Goal: Transaction & Acquisition: Purchase product/service

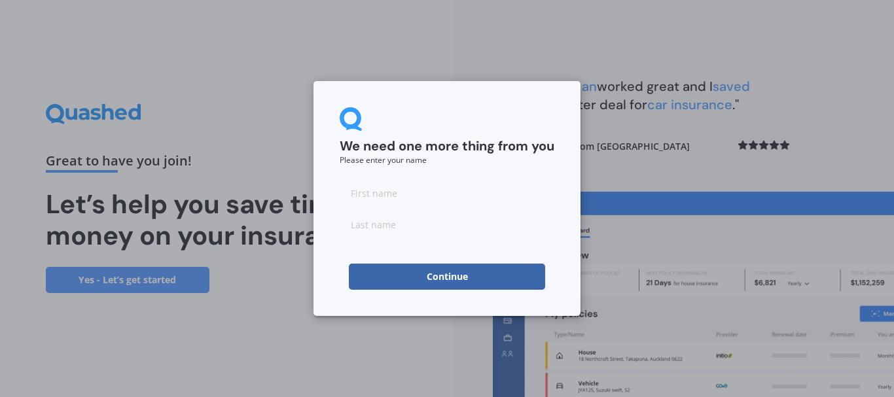
click at [482, 196] on input at bounding box center [447, 193] width 215 height 26
type input "dale"
click at [387, 228] on input at bounding box center [447, 224] width 215 height 26
type input "fisher"
click at [392, 273] on button "Continue" at bounding box center [447, 277] width 196 height 26
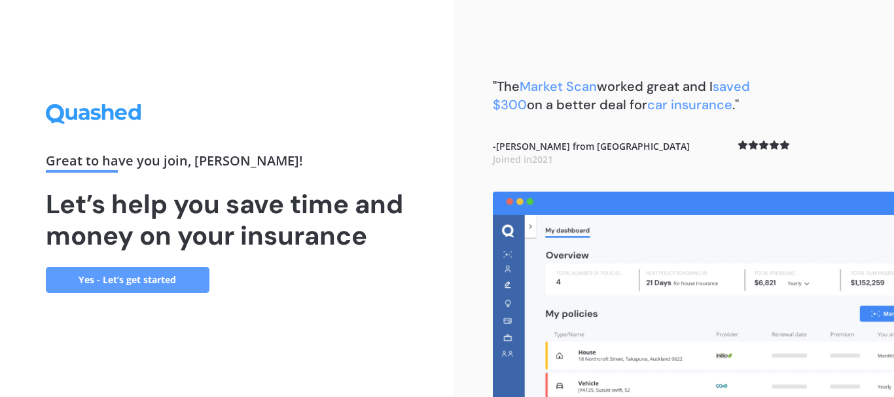
click at [176, 273] on link "Yes - Let’s get started" at bounding box center [128, 280] width 164 height 26
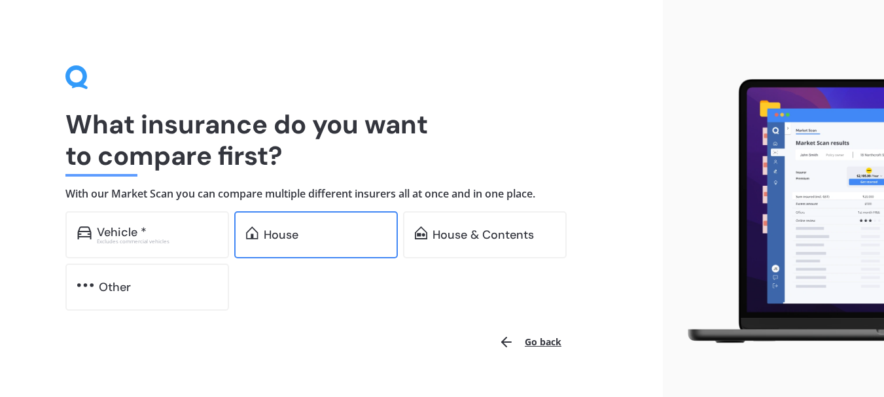
click at [274, 236] on div "House" at bounding box center [281, 234] width 35 height 13
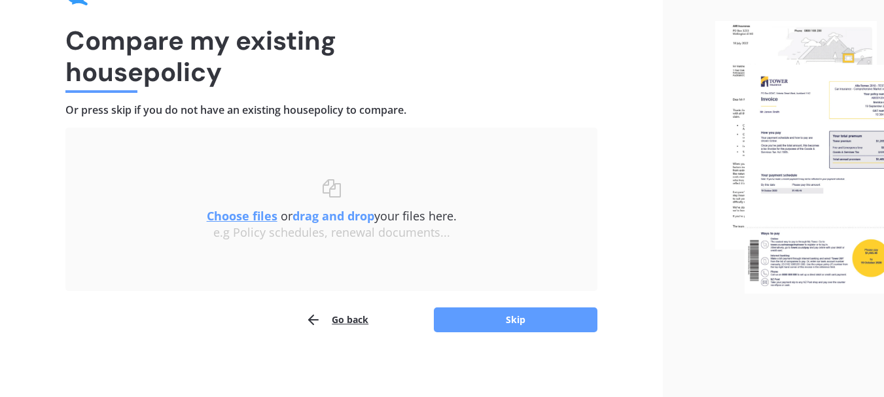
scroll to position [85, 0]
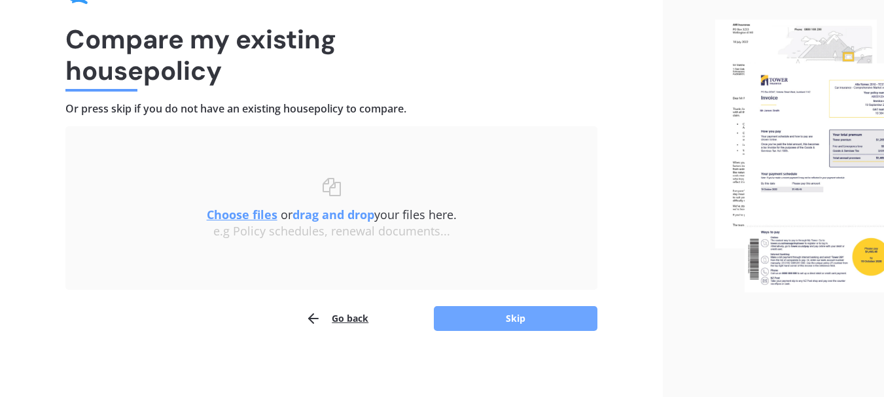
click at [539, 320] on button "Skip" at bounding box center [516, 318] width 164 height 25
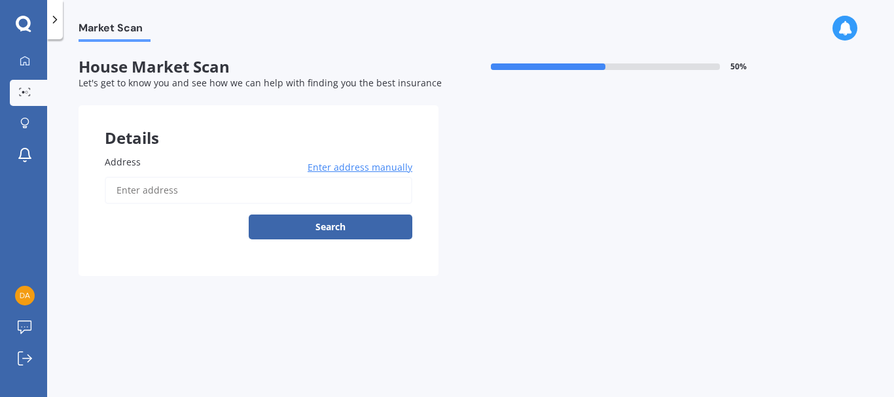
click at [226, 183] on input "Address" at bounding box center [259, 190] width 308 height 27
type input "26 Blackford Street, Methven 7730"
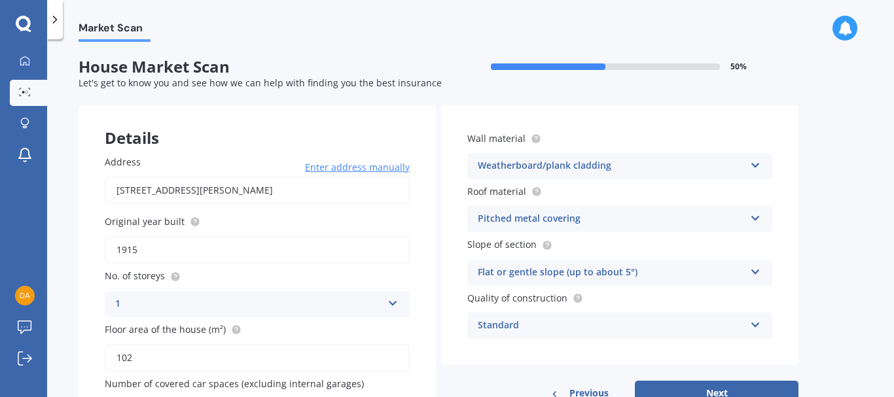
scroll to position [88, 0]
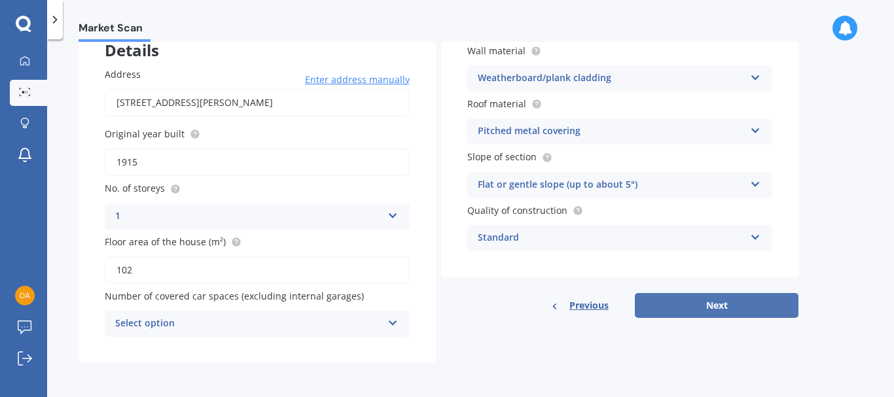
click at [733, 304] on button "Next" at bounding box center [717, 305] width 164 height 25
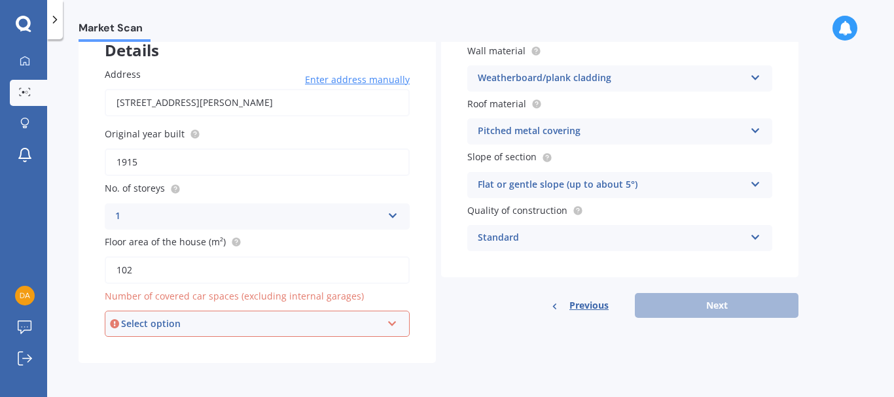
click at [396, 324] on icon at bounding box center [392, 321] width 11 height 9
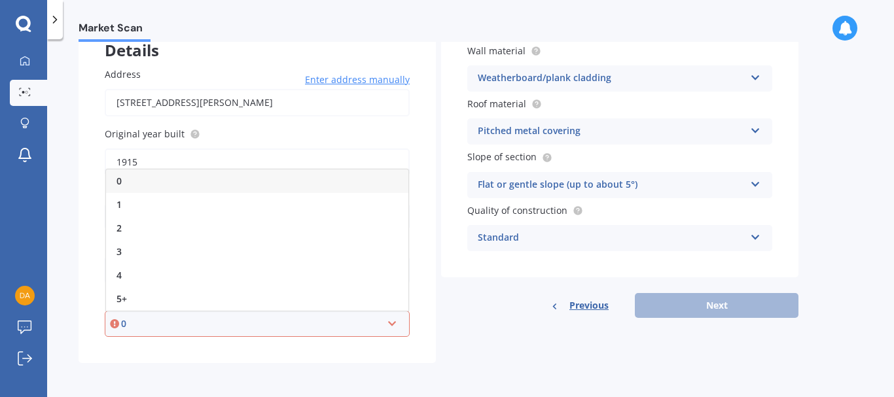
click at [285, 185] on div "0" at bounding box center [257, 181] width 302 height 24
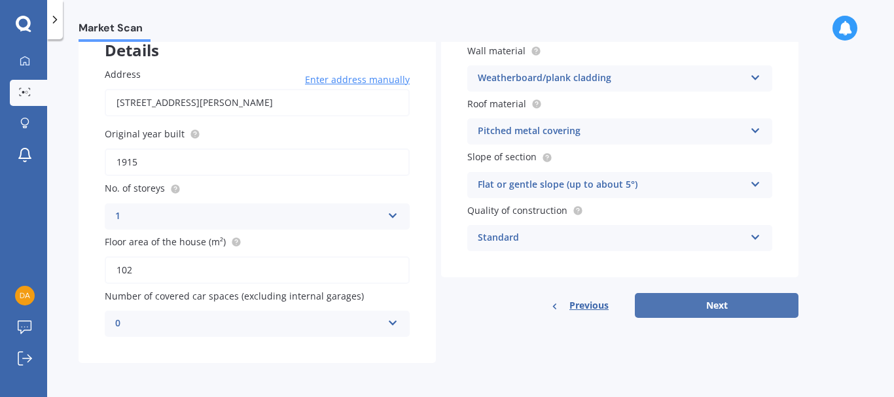
click at [673, 297] on button "Next" at bounding box center [717, 305] width 164 height 25
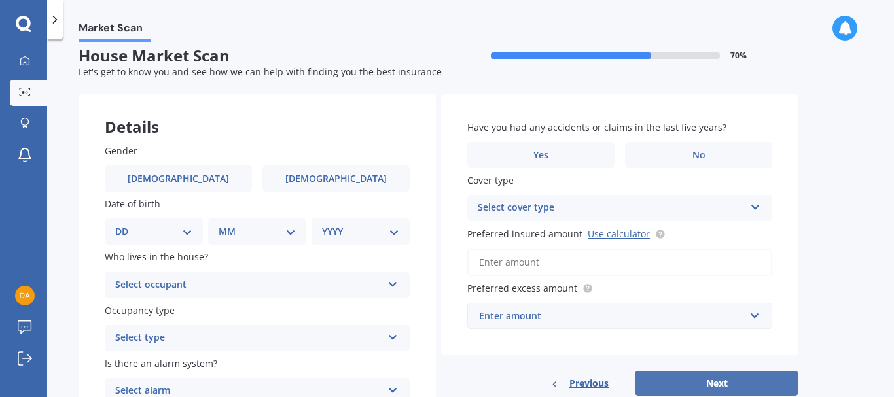
scroll to position [0, 0]
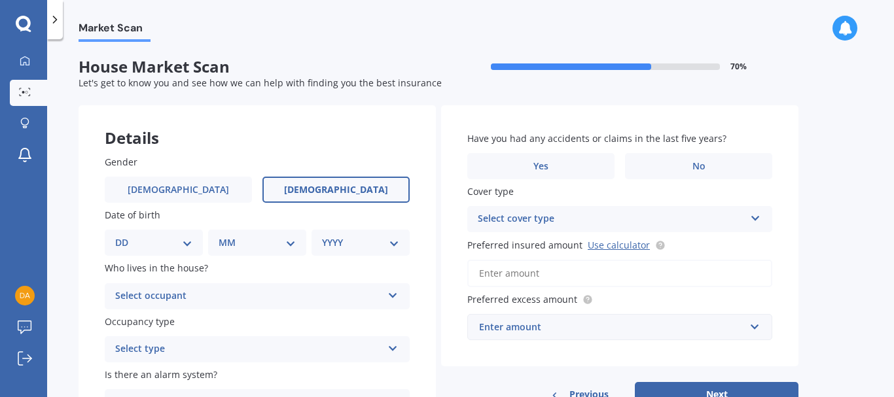
click at [344, 192] on span "Female" at bounding box center [336, 190] width 104 height 11
click at [0, 0] on input "Female" at bounding box center [0, 0] width 0 height 0
click at [187, 245] on select "DD 01 02 03 04 05 06 07 08 09 10 11 12 13 14 15 16 17 18 19 20 21 22 23 24 25 2…" at bounding box center [153, 243] width 77 height 14
select select "08"
click at [126, 236] on select "DD 01 02 03 04 05 06 07 08 09 10 11 12 13 14 15 16 17 18 19 20 21 22 23 24 25 2…" at bounding box center [153, 243] width 77 height 14
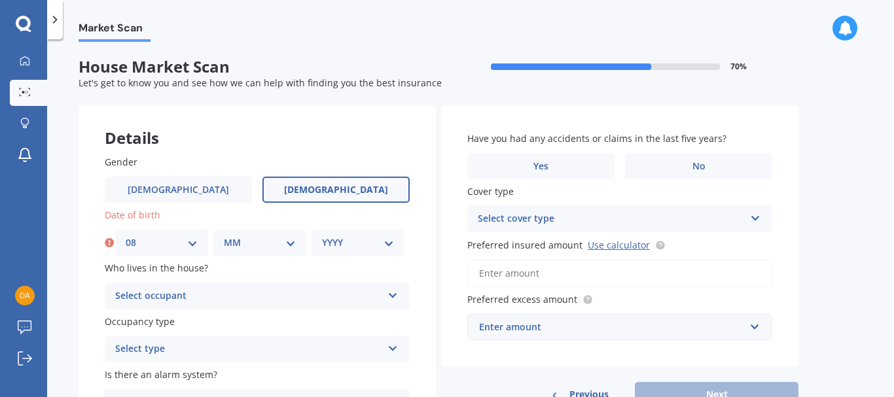
click at [291, 241] on select "MM 01 02 03 04 05 06 07 08 09 10 11 12" at bounding box center [260, 243] width 72 height 14
select select "01"
click at [224, 236] on select "MM 01 02 03 04 05 06 07 08 09 10 11 12" at bounding box center [260, 243] width 72 height 14
click at [385, 241] on select "YYYY 2009 2008 2007 2006 2005 2004 2003 2002 2001 2000 1999 1998 1997 1996 1995…" at bounding box center [358, 243] width 72 height 14
select select "1973"
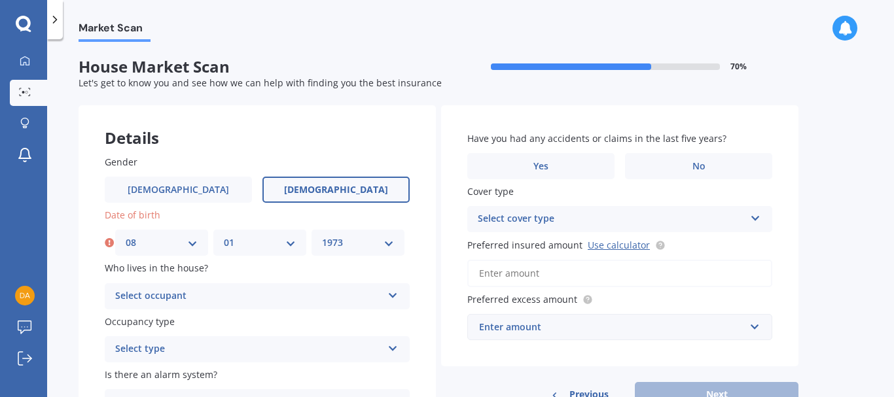
click at [322, 236] on select "YYYY 2009 2008 2007 2006 2005 2004 2003 2002 2001 2000 1999 1998 1997 1996 1995…" at bounding box center [358, 243] width 72 height 14
click at [325, 296] on div "Select occupant" at bounding box center [248, 297] width 267 height 16
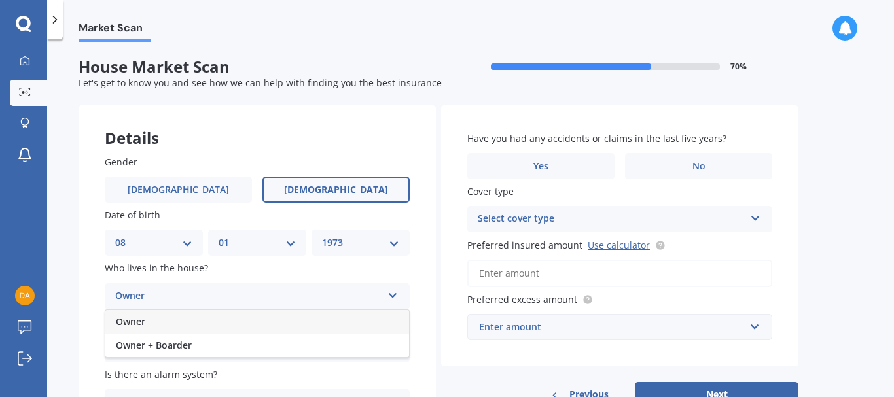
click at [308, 318] on div "Owner" at bounding box center [257, 322] width 304 height 24
click at [334, 351] on div "Select type" at bounding box center [248, 350] width 267 height 16
click at [313, 299] on div "Permanent" at bounding box center [257, 301] width 304 height 24
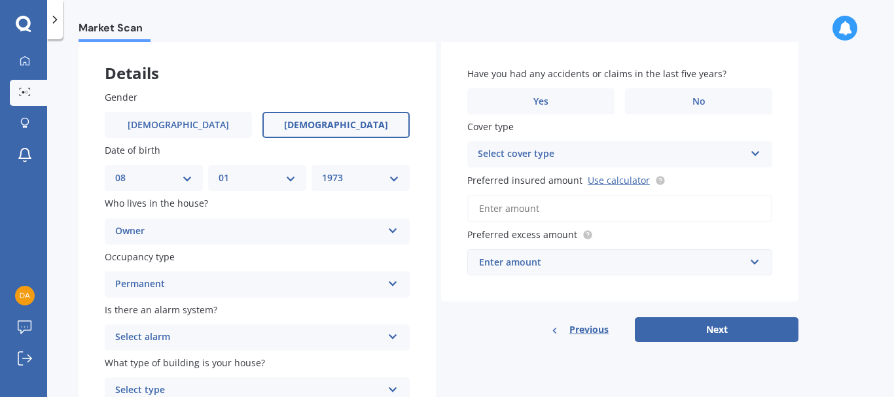
scroll to position [63, 0]
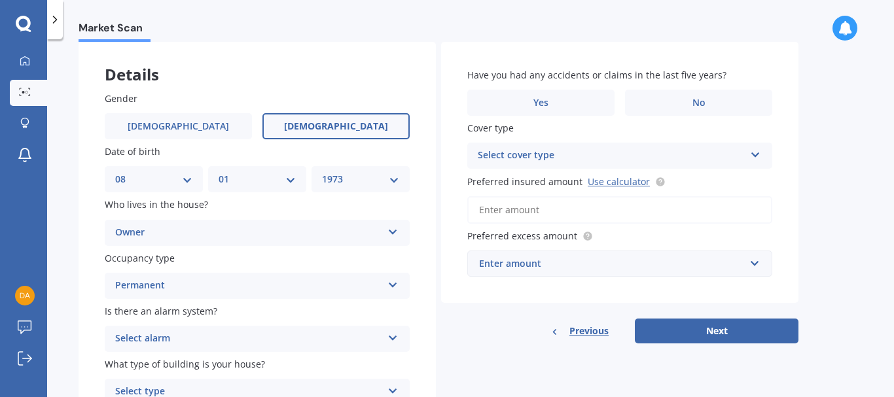
click at [749, 156] on div "Select cover type High" at bounding box center [619, 156] width 305 height 26
click at [749, 156] on div "High High" at bounding box center [619, 156] width 305 height 26
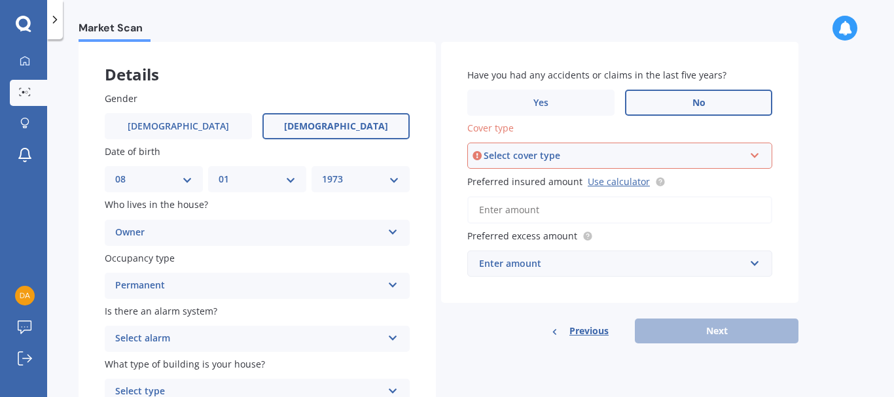
click at [695, 106] on span "No" at bounding box center [698, 102] width 13 height 11
click at [0, 0] on input "No" at bounding box center [0, 0] width 0 height 0
click at [708, 158] on div "Select cover type" at bounding box center [614, 156] width 260 height 14
click at [696, 181] on div "High" at bounding box center [619, 181] width 302 height 24
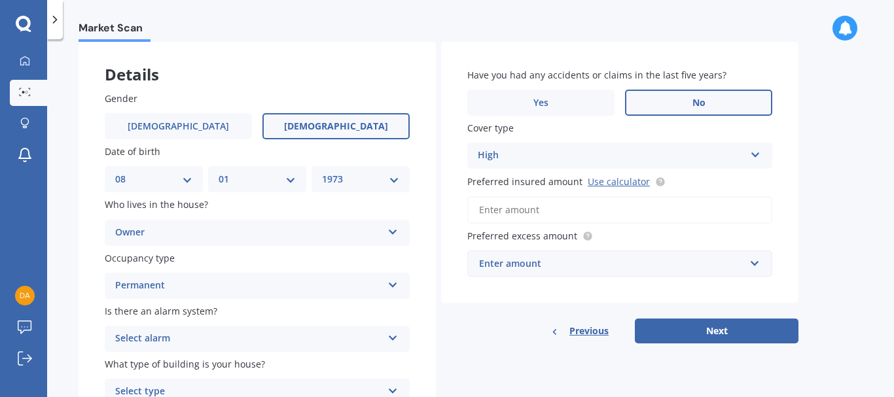
click at [656, 212] on input "Preferred insured amount Use calculator" at bounding box center [619, 209] width 305 height 27
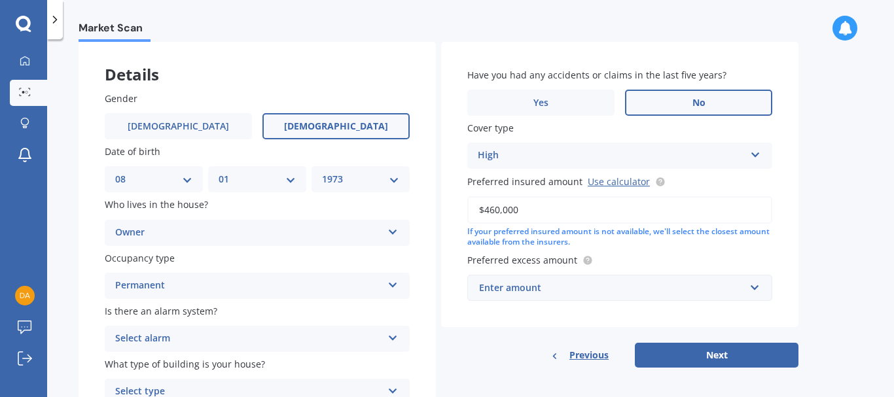
type input "$460,000"
click at [394, 336] on icon at bounding box center [392, 335] width 11 height 9
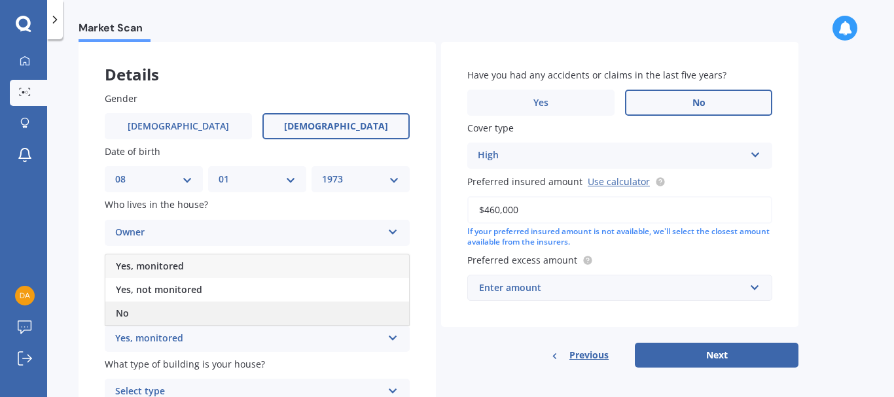
click at [362, 315] on div "No" at bounding box center [257, 314] width 304 height 24
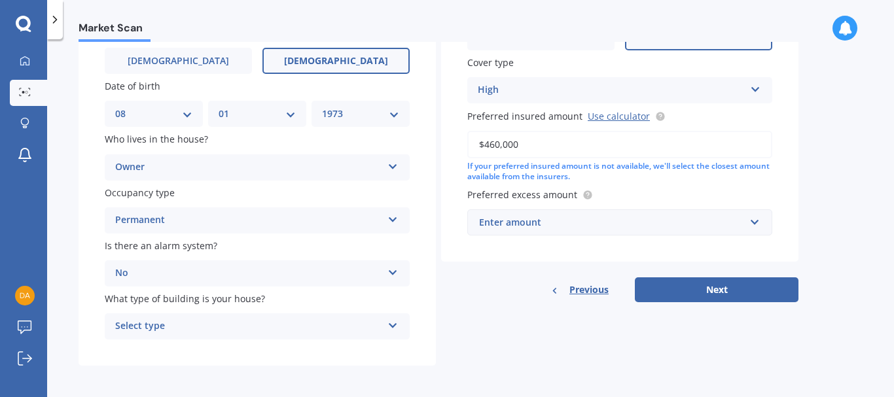
scroll to position [132, 0]
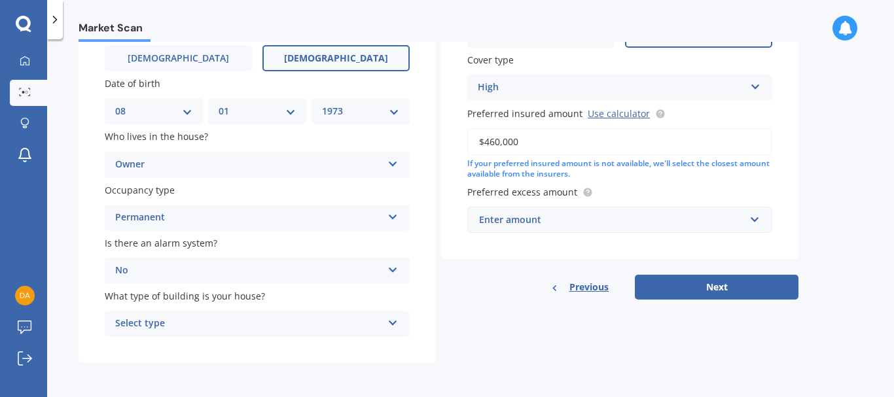
click at [391, 325] on icon at bounding box center [392, 320] width 11 height 9
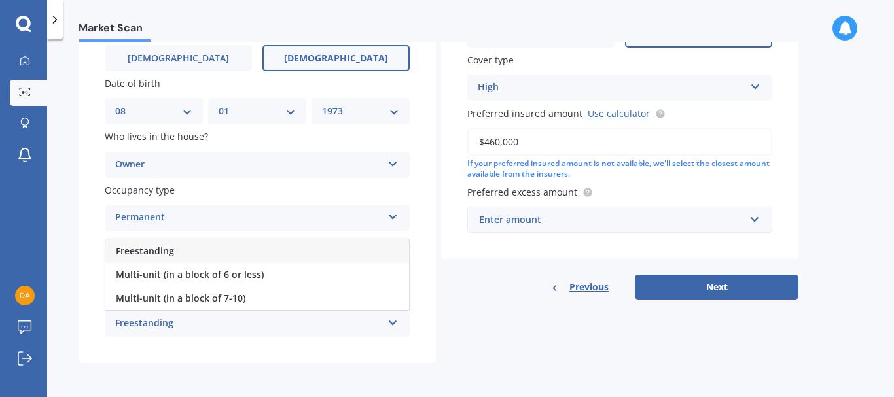
click at [345, 253] on div "Freestanding" at bounding box center [257, 251] width 304 height 24
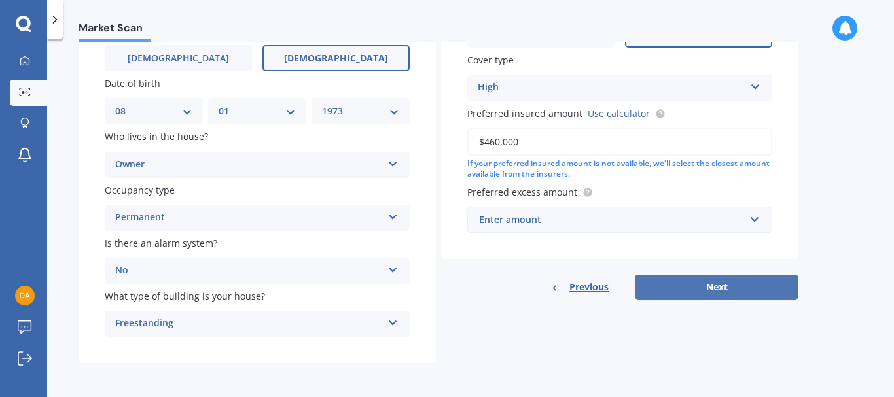
click at [688, 283] on button "Next" at bounding box center [717, 287] width 164 height 25
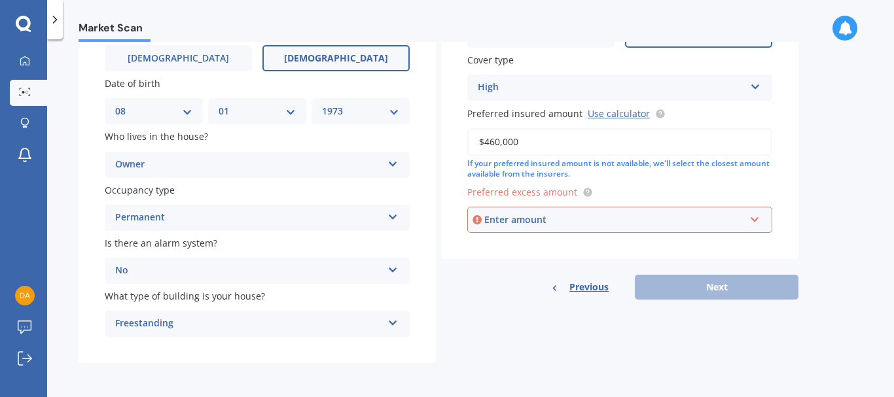
click at [688, 213] on div "Enter amount" at bounding box center [614, 220] width 260 height 14
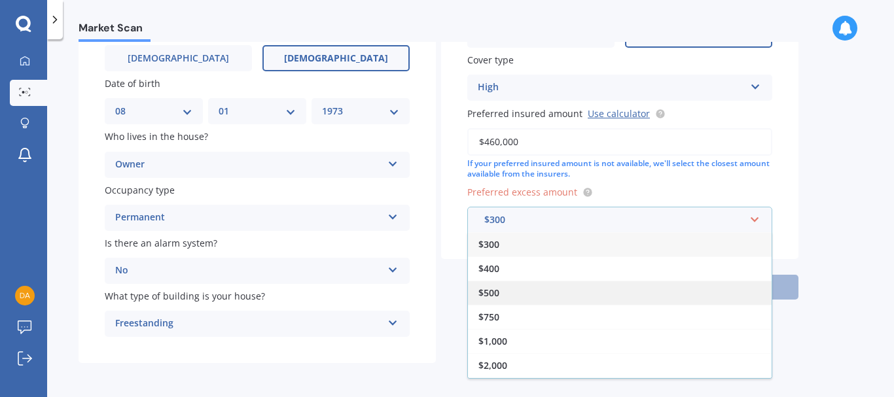
click at [576, 296] on div "$500" at bounding box center [620, 293] width 304 height 24
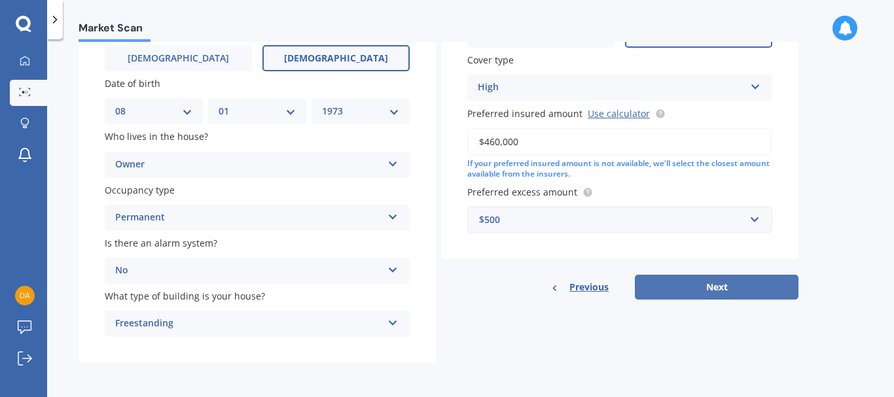
click at [684, 284] on button "Next" at bounding box center [717, 287] width 164 height 25
select select "08"
select select "01"
select select "1973"
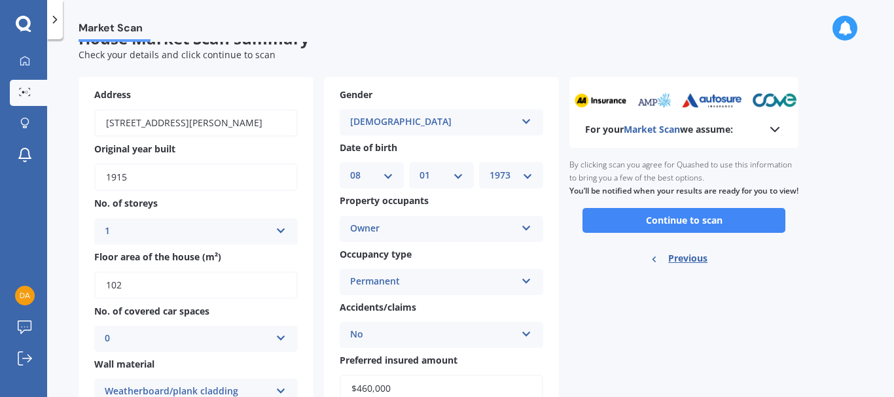
scroll to position [0, 0]
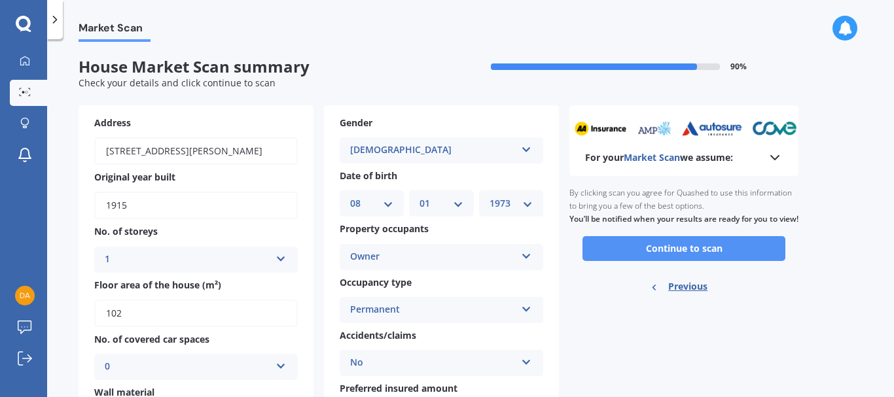
click at [681, 261] on button "Continue to scan" at bounding box center [683, 248] width 203 height 25
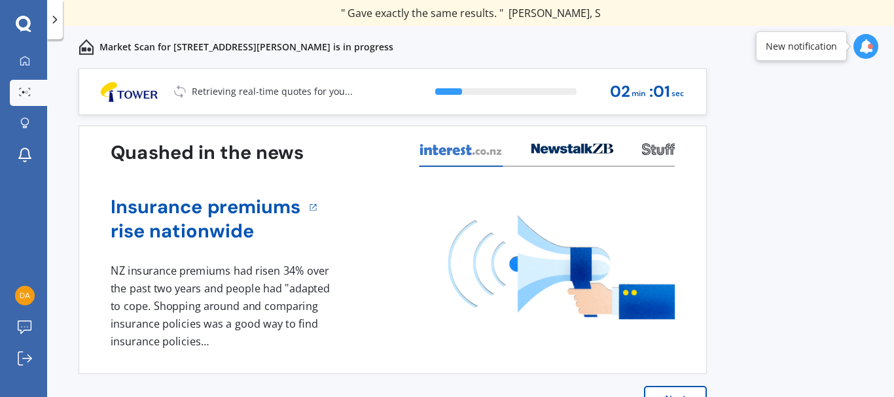
drag, startPoint x: 809, startPoint y: 270, endPoint x: 893, endPoint y: 292, distance: 86.8
click at [893, 292] on div "Previous 80,000+ Kiwis have signed up to shop and save on insurance with us " H…" at bounding box center [470, 247] width 847 height 358
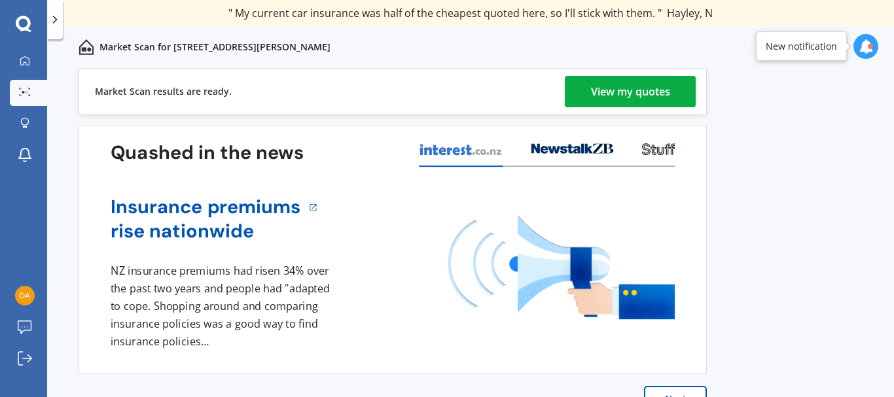
click at [662, 96] on div "View my quotes" at bounding box center [630, 91] width 79 height 31
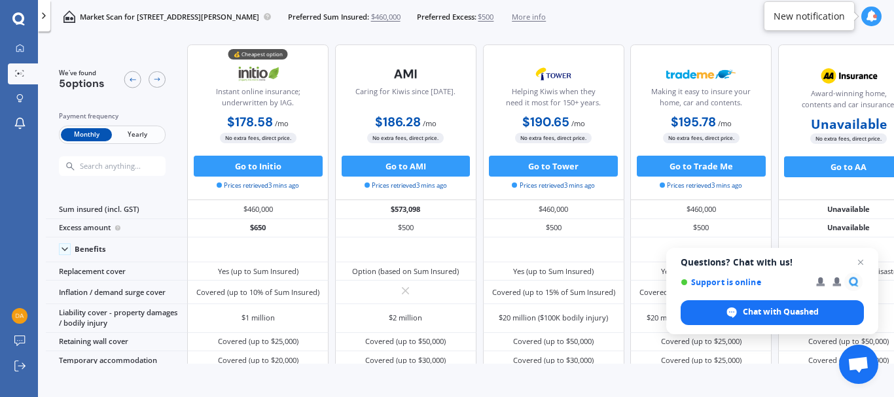
click at [150, 139] on span "Yearly" at bounding box center [137, 135] width 51 height 14
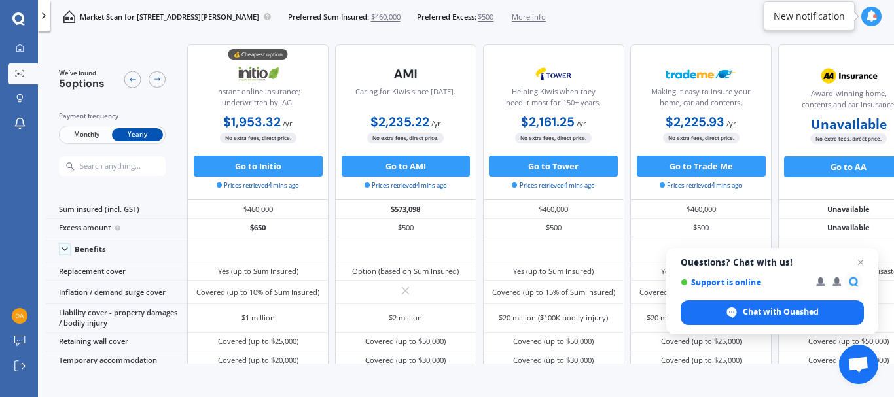
scroll to position [0, 37]
